Goal: Transaction & Acquisition: Purchase product/service

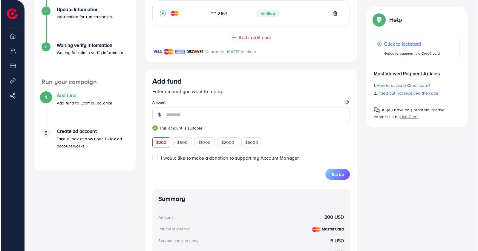
scroll to position [187, 0]
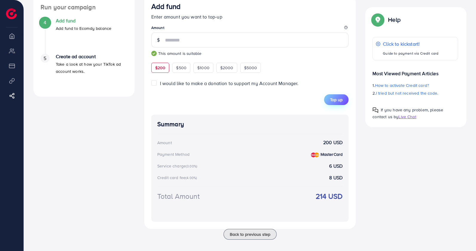
click at [337, 101] on span "Top up" at bounding box center [336, 100] width 13 height 6
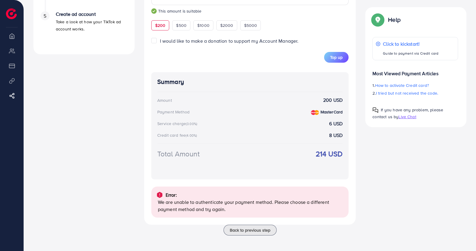
scroll to position [232, 0]
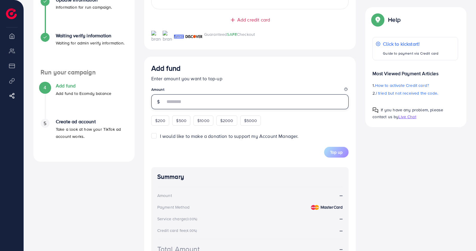
scroll to position [65, 0]
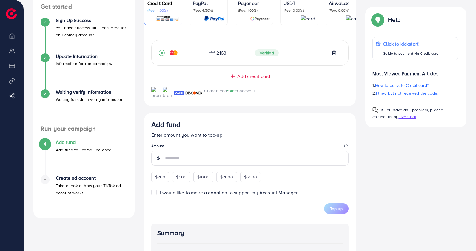
drag, startPoint x: 166, startPoint y: 175, endPoint x: 172, endPoint y: 175, distance: 5.7
click at [166, 175] on div "$200" at bounding box center [160, 177] width 18 height 10
type input "***"
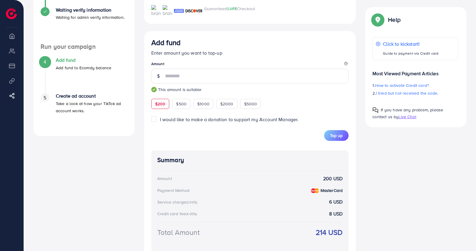
scroll to position [186, 0]
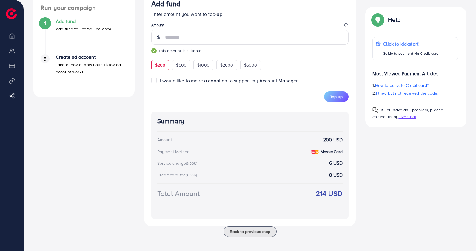
click at [190, 173] on small "(4.00%)" at bounding box center [191, 175] width 11 height 5
click at [194, 163] on small "(3.00%)" at bounding box center [191, 163] width 11 height 5
click at [201, 150] on div "Payment Method MasterCard" at bounding box center [250, 151] width 186 height 7
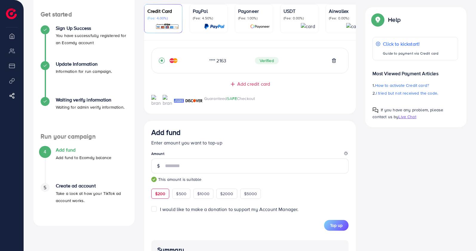
scroll to position [0, 0]
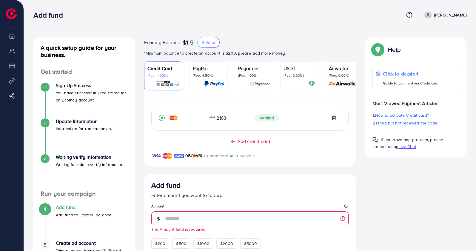
click at [400, 202] on div "A quick setup guide for your business. Get started Sign Up Success You have suc…" at bounding box center [250, 229] width 443 height 385
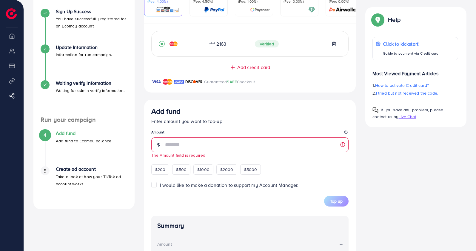
scroll to position [75, 0]
